Goal: Task Accomplishment & Management: Use online tool/utility

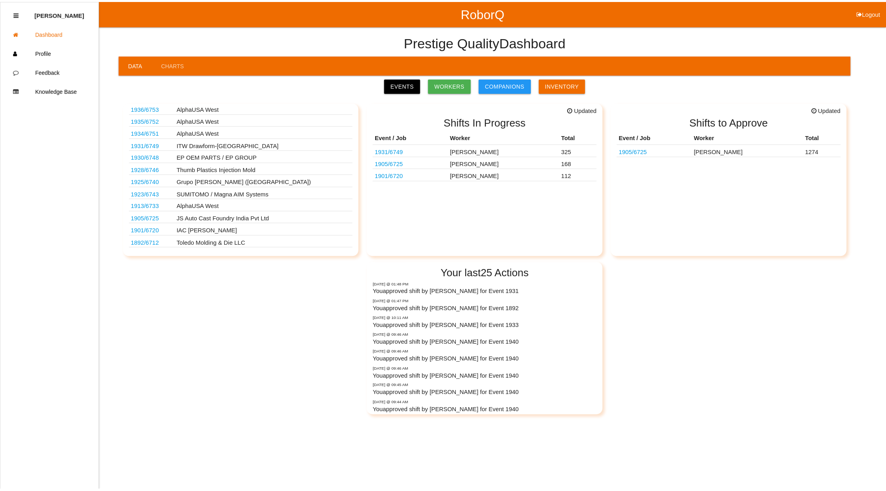
scroll to position [99, 0]
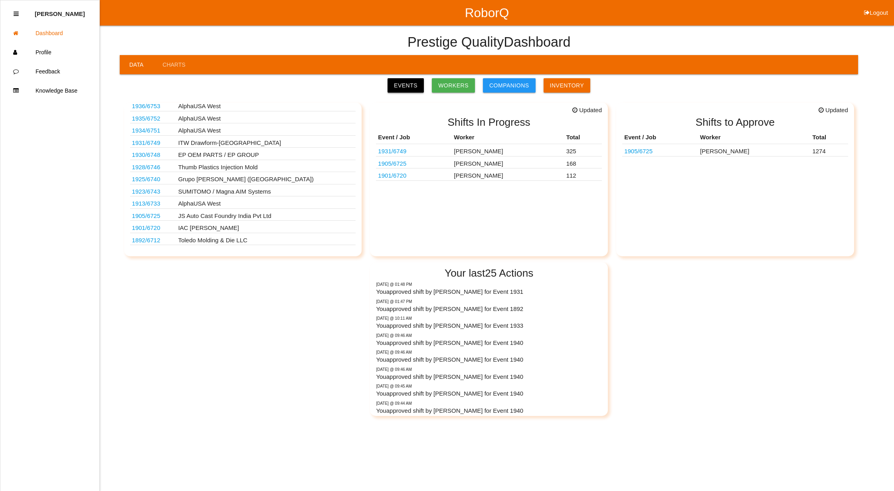
click at [417, 85] on link "Events" at bounding box center [405, 85] width 36 height 14
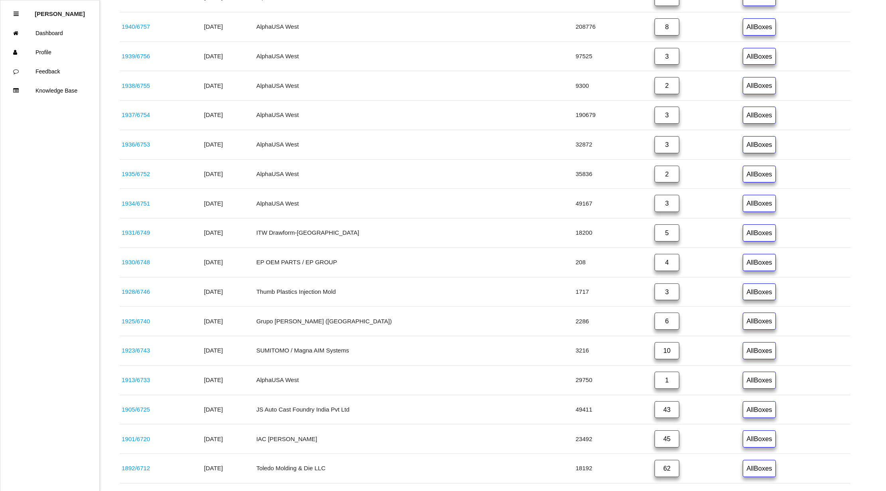
scroll to position [288, 0]
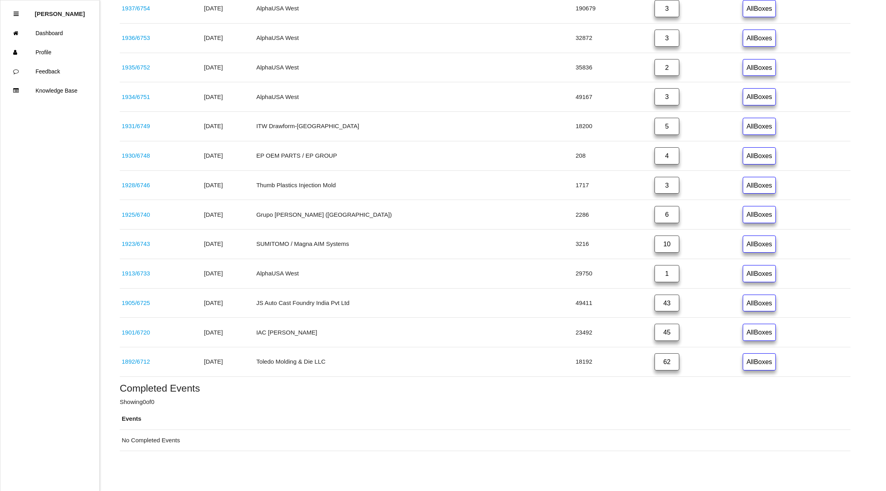
drag, startPoint x: 131, startPoint y: 358, endPoint x: 152, endPoint y: 356, distance: 21.3
click at [131, 358] on link "1892 / 6712" at bounding box center [136, 361] width 28 height 7
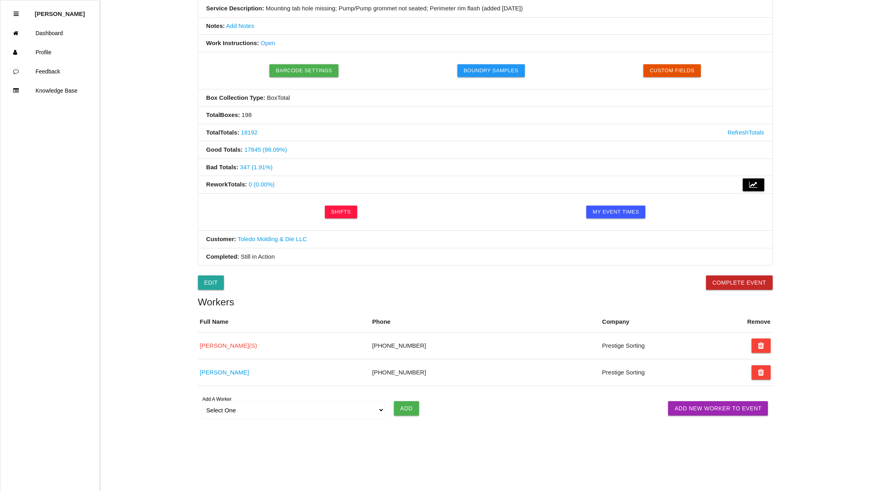
scroll to position [180, 0]
click at [378, 407] on select "Select One [PERSON_NAME] [PERSON_NAME] [PERSON_NAME] [PERSON_NAME] [PERSON_NAME…" at bounding box center [293, 410] width 183 height 18
select select "5f593052c8d11600122bb4df"
click at [202, 401] on select "Select One [PERSON_NAME] [PERSON_NAME] [PERSON_NAME] [PERSON_NAME] [PERSON_NAME…" at bounding box center [293, 410] width 183 height 18
click at [408, 407] on input "Add" at bounding box center [406, 408] width 25 height 14
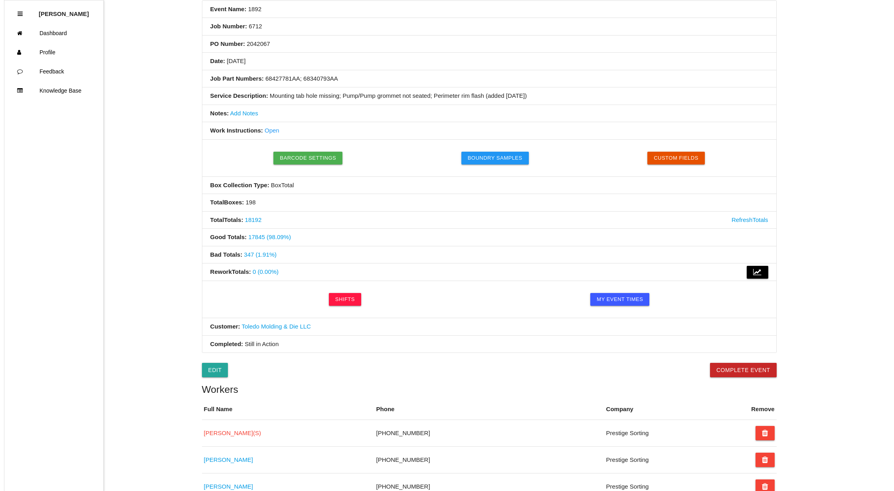
scroll to position [0, 0]
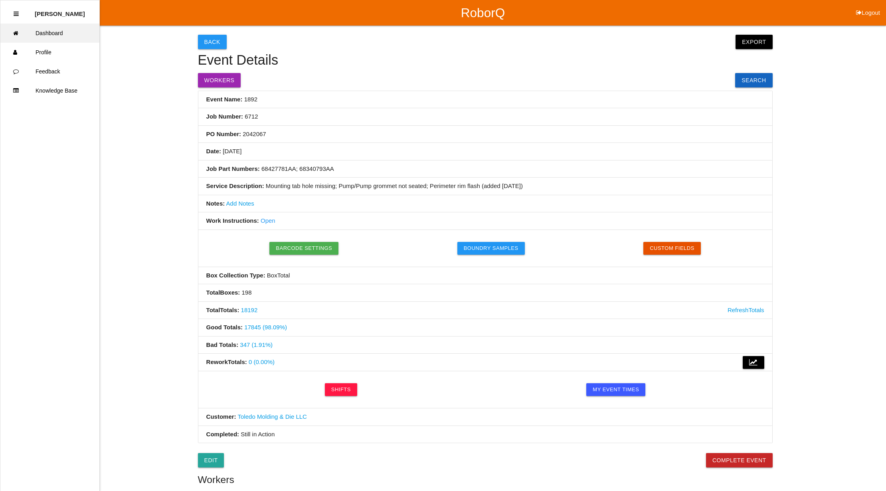
click at [43, 28] on link "Dashboard" at bounding box center [49, 33] width 99 height 19
